Goal: Information Seeking & Learning: Learn about a topic

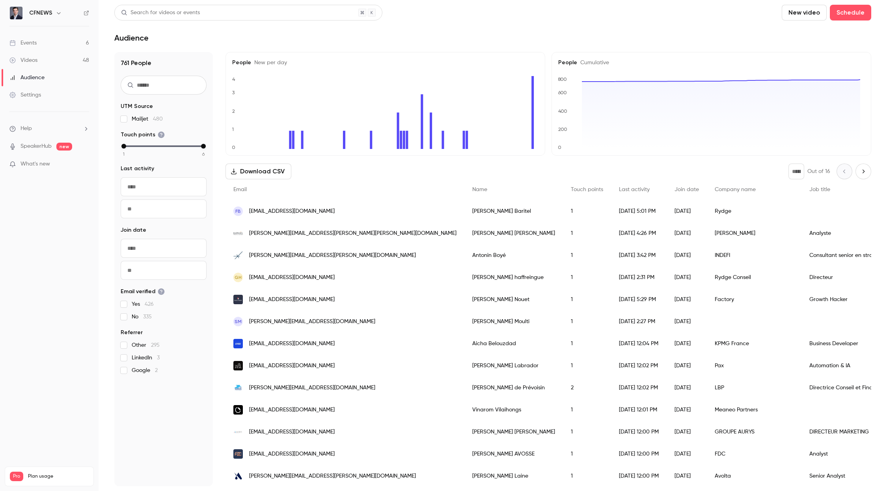
click at [33, 43] on div "Events" at bounding box center [22, 43] width 27 height 8
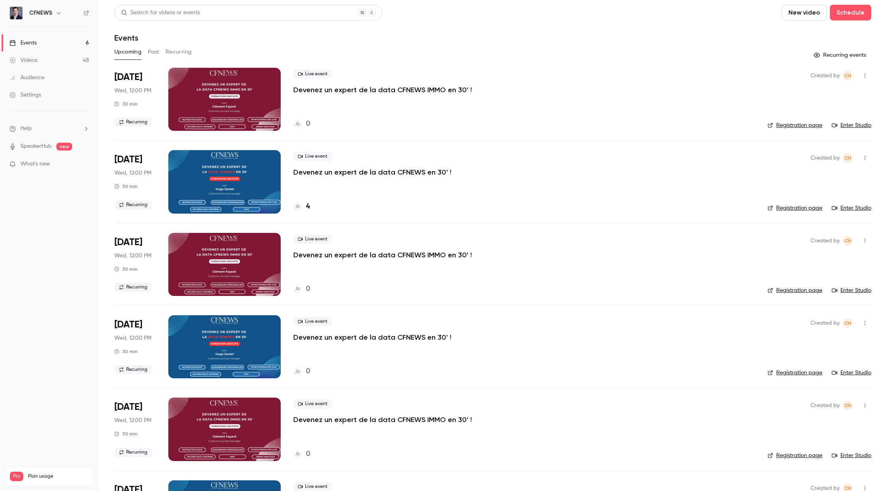
click at [306, 205] on h4 "4" at bounding box center [308, 206] width 4 height 11
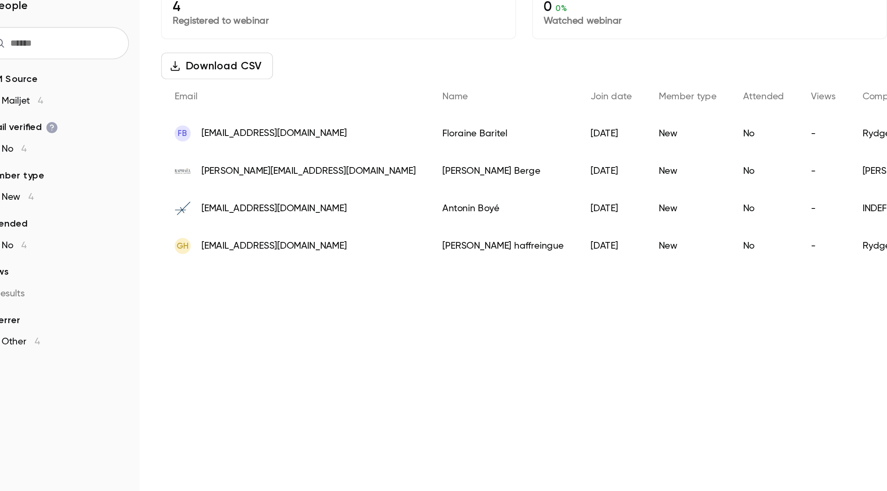
click at [326, 284] on div "4 Registered to webinar 0 0 % Watched webinar Download CSV * Out of 1 Email Nam…" at bounding box center [548, 277] width 646 height 412
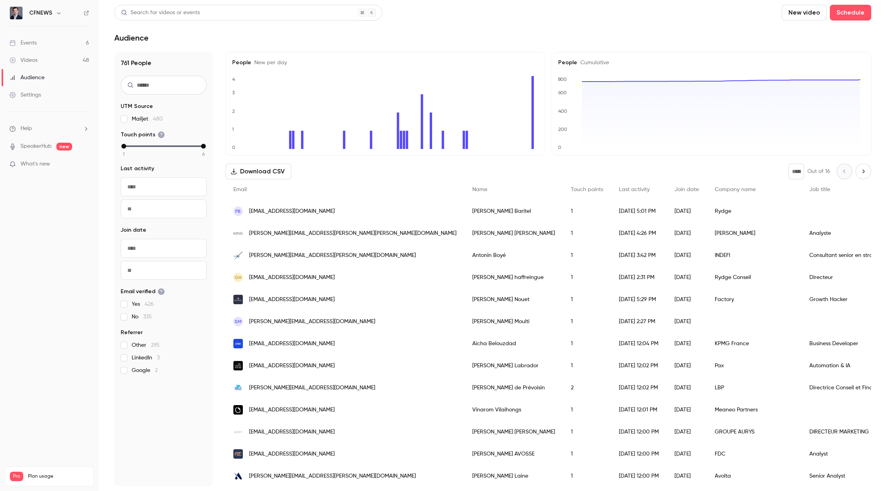
click at [27, 36] on link "Events 6" at bounding box center [49, 42] width 99 height 17
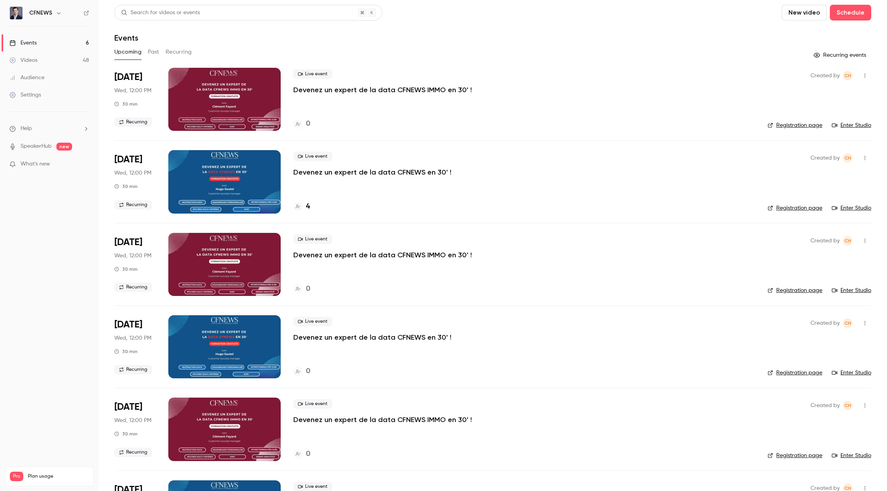
click at [307, 206] on h4 "4" at bounding box center [308, 206] width 4 height 11
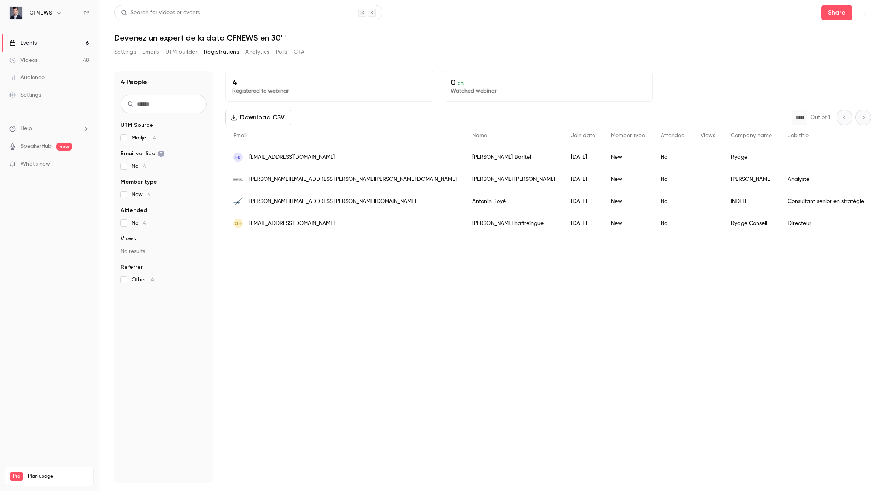
click at [16, 53] on link "Videos 48" at bounding box center [49, 60] width 99 height 17
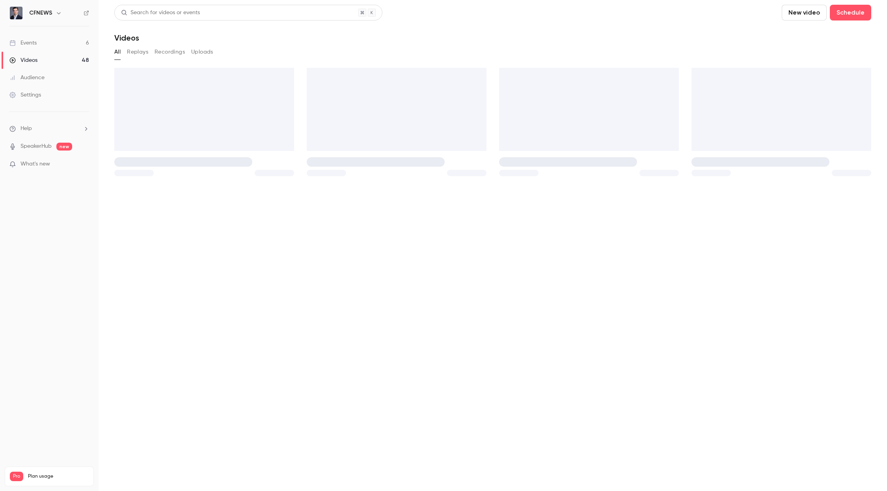
click at [26, 39] on div "Events" at bounding box center [22, 43] width 27 height 8
